Goal: Transaction & Acquisition: Register for event/course

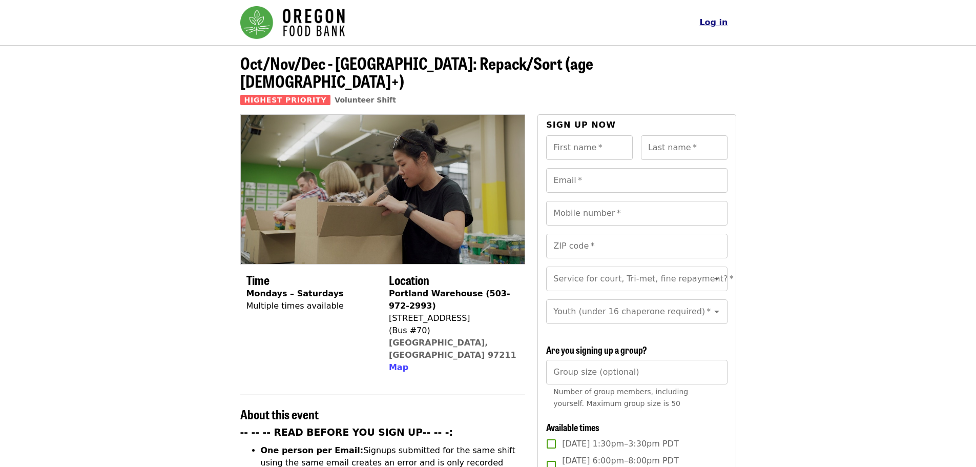
click at [715, 24] on span "Log in" at bounding box center [713, 22] width 28 height 10
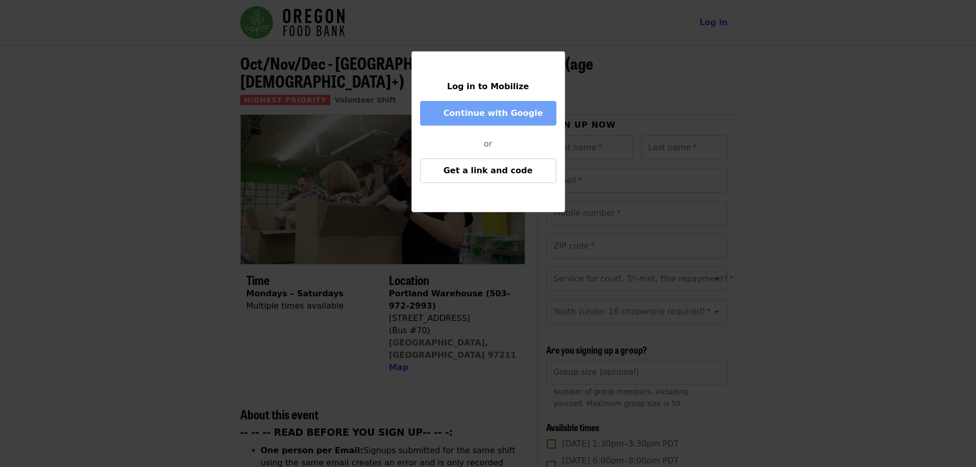
click at [506, 115] on span "Continue with Google" at bounding box center [492, 113] width 99 height 10
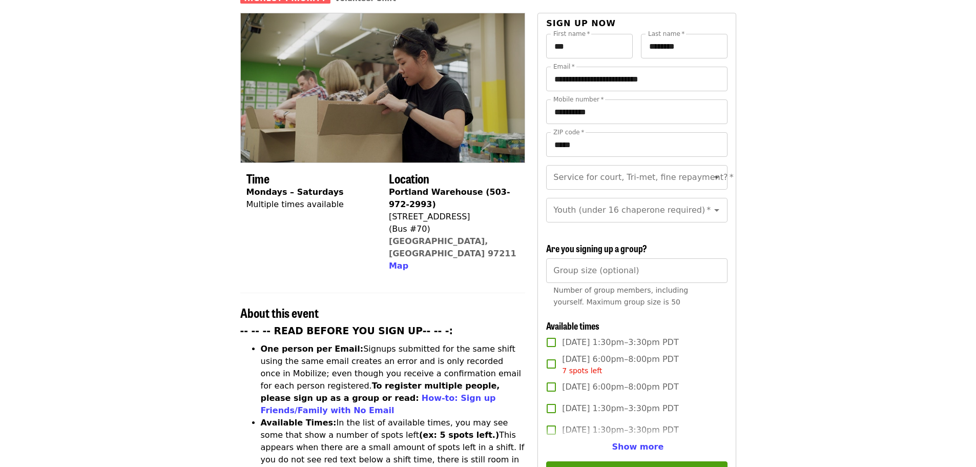
scroll to position [102, 0]
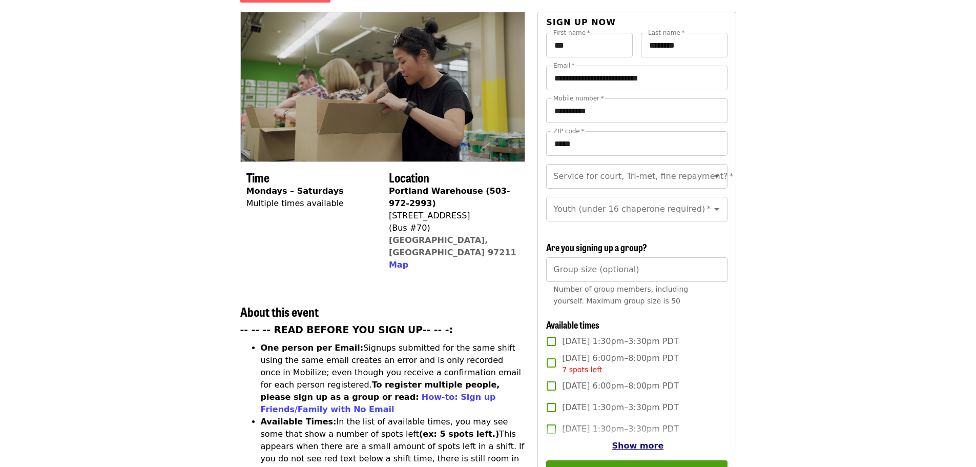
click at [640, 447] on span "Show more" at bounding box center [638, 445] width 52 height 10
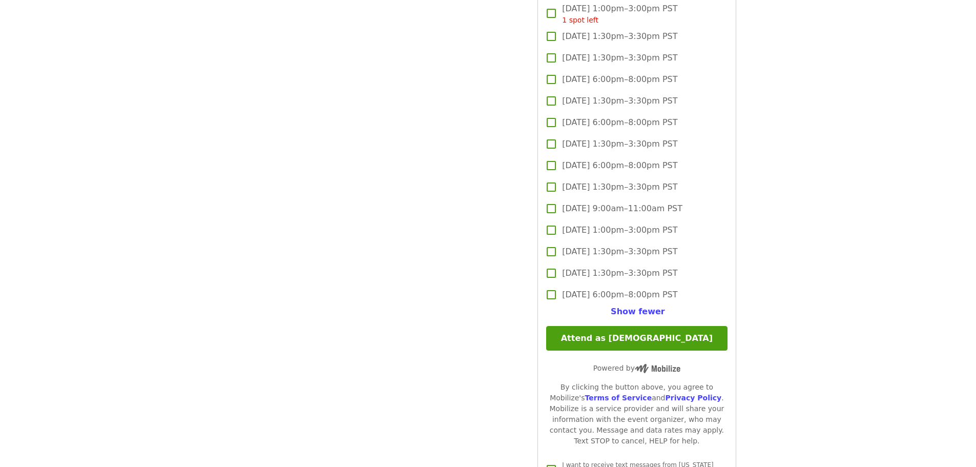
scroll to position [2202, 0]
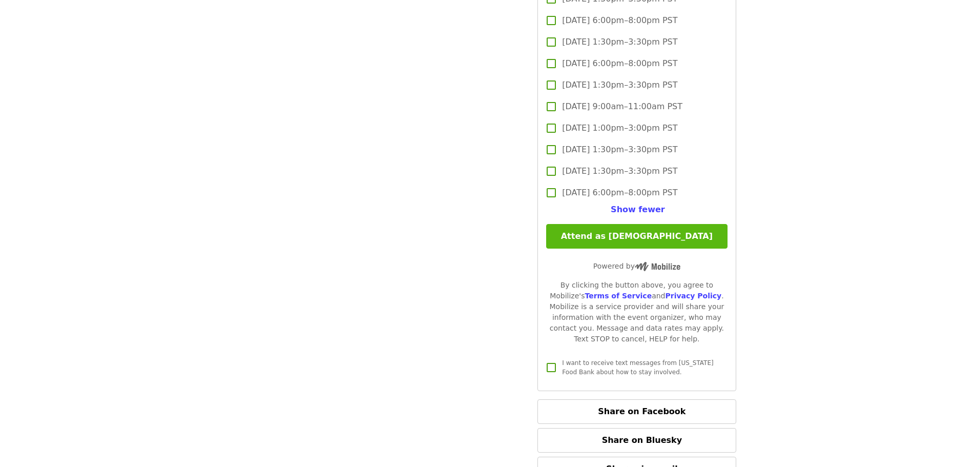
click at [675, 245] on button "Attend as Dio" at bounding box center [636, 236] width 181 height 25
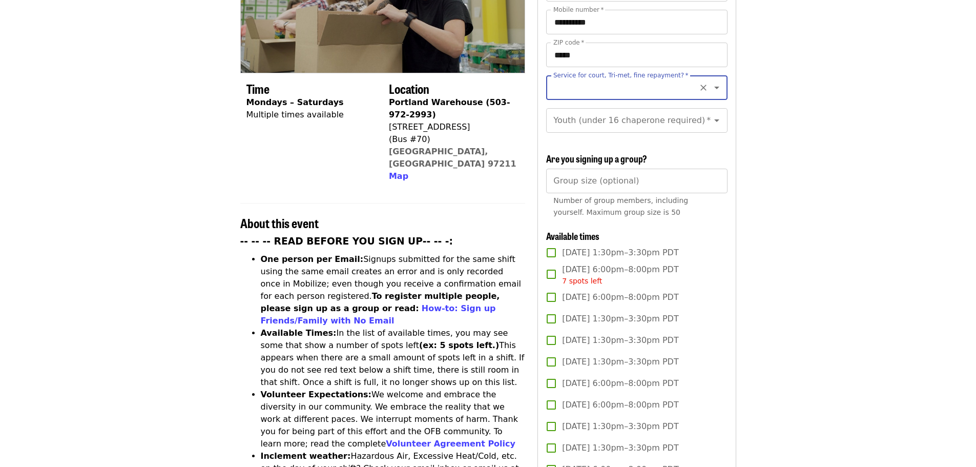
scroll to position [97, 0]
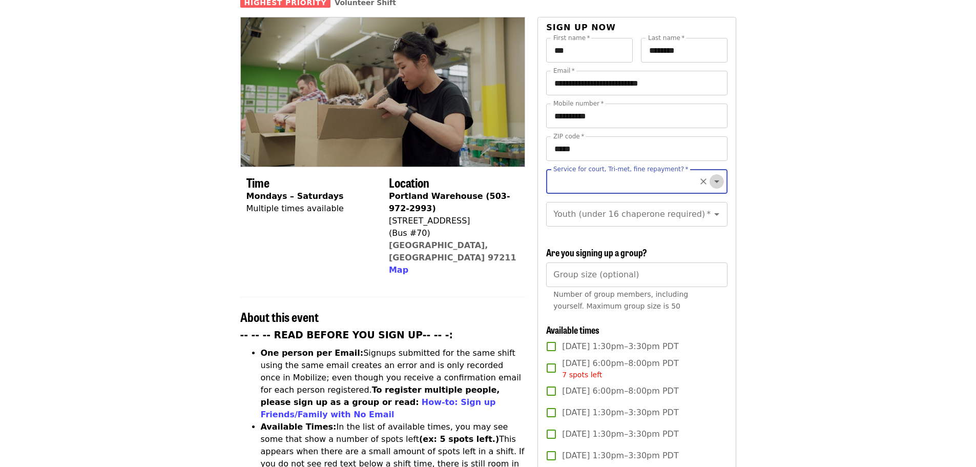
click at [712, 175] on icon "Open" at bounding box center [716, 181] width 12 height 12
click at [555, 194] on li "No" at bounding box center [632, 191] width 173 height 18
type input "**"
click at [712, 208] on icon "Open" at bounding box center [716, 214] width 12 height 12
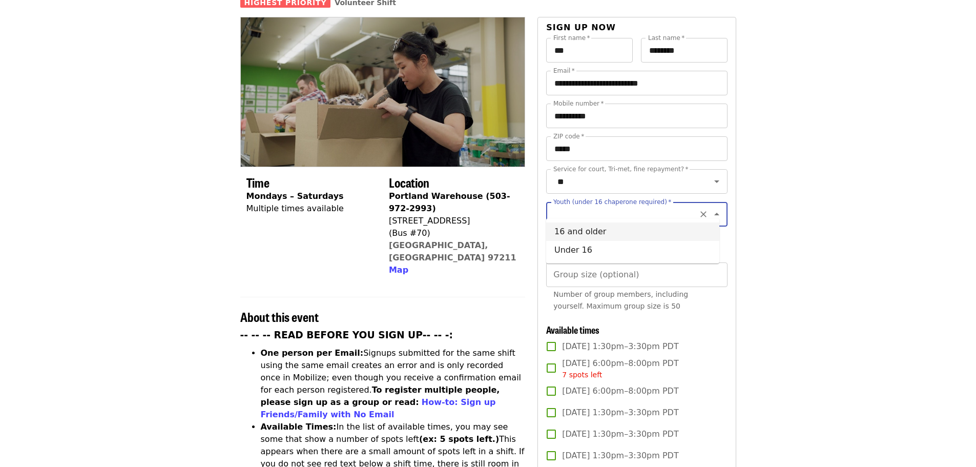
click at [648, 228] on li "16 and older" at bounding box center [632, 231] width 173 height 18
type input "**********"
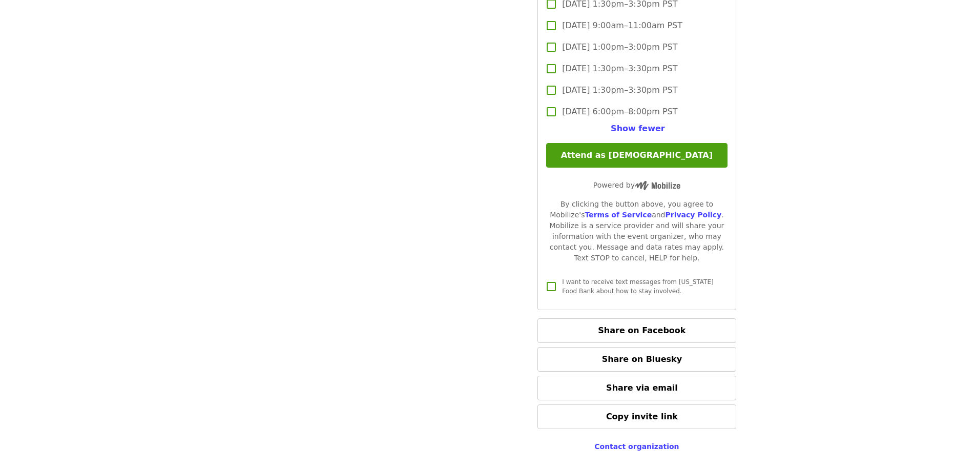
scroll to position [2300, 0]
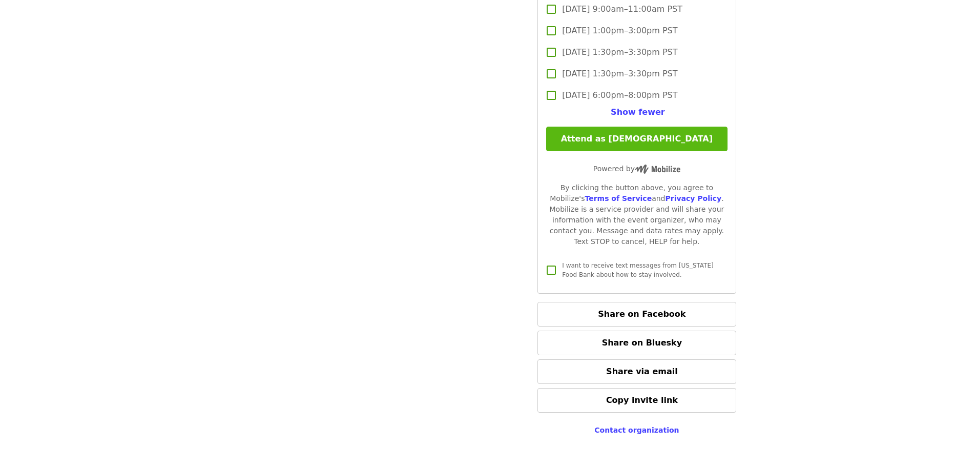
click at [624, 143] on button "Attend as Dio" at bounding box center [636, 139] width 181 height 25
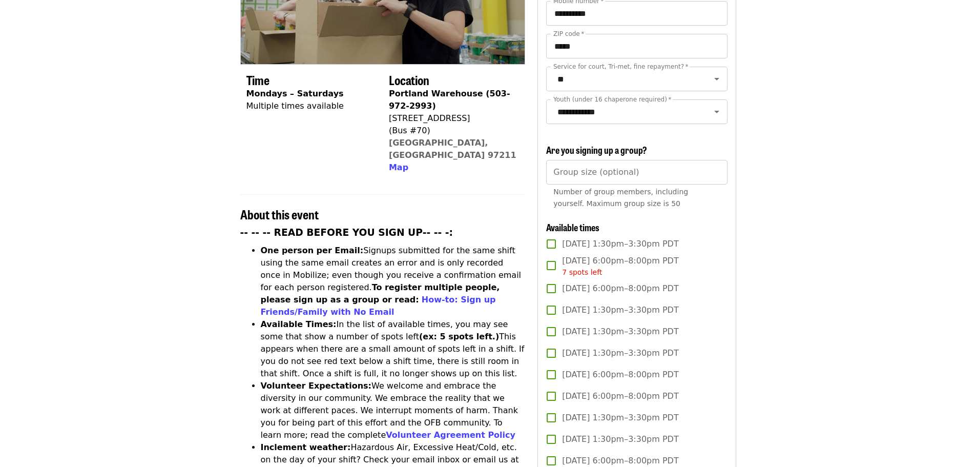
scroll to position [0, 0]
